Goal: Task Accomplishment & Management: Complete application form

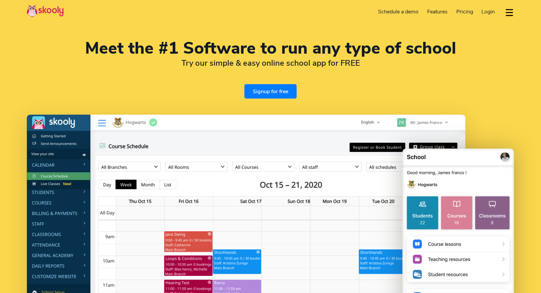
select select "en"
select select "65"
select select "Singapore"
select select "[GEOGRAPHIC_DATA]/[GEOGRAPHIC_DATA]"
click at [273, 86] on link "Signup for free" at bounding box center [271, 91] width 52 height 14
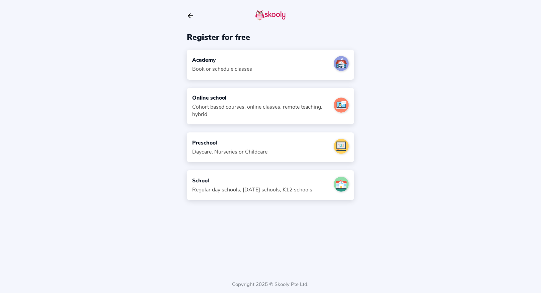
click at [256, 60] on div "Academy Book or schedule classes" at bounding box center [271, 65] width 168 height 30
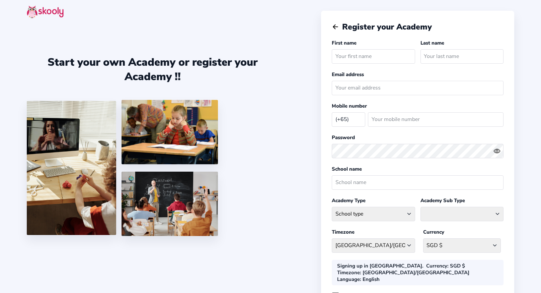
select select "SG"
